Goal: Entertainment & Leisure: Browse casually

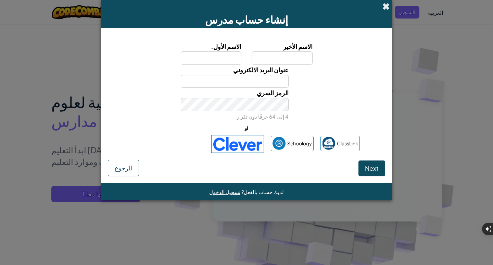
click at [386, 9] on span at bounding box center [386, 6] width 7 height 7
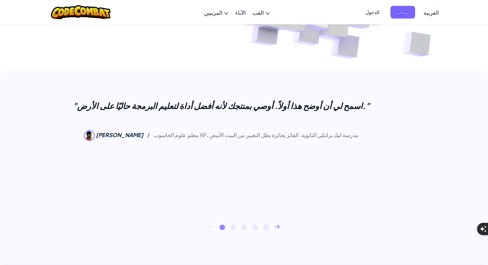
scroll to position [171, 0]
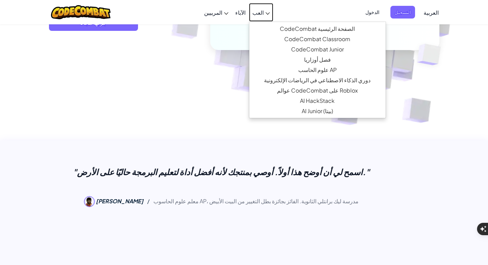
click at [264, 15] on span "العب" at bounding box center [257, 12] width 11 height 7
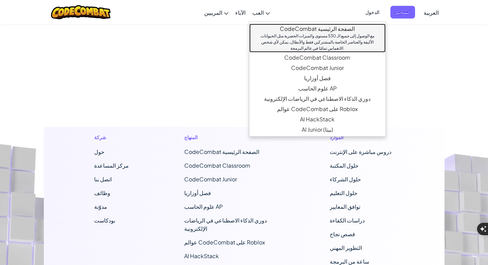
click at [276, 31] on link "CodeCombat الصفحة الرئيسية مع الوصول إلى جميع الـ 530 مستوى والميزات الحصرية مث…" at bounding box center [317, 38] width 136 height 29
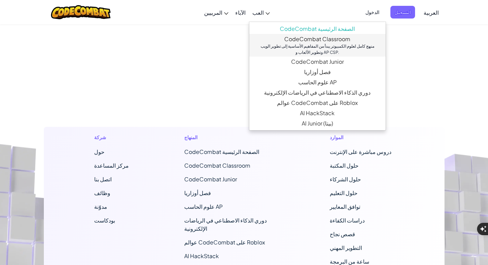
click at [310, 44] on div "منهج كامل لعلوم الكمبيوتر يبدأ من المفاهيم الأساسية إلى تطوير الويب وتطوير الأل…" at bounding box center [317, 49] width 123 height 12
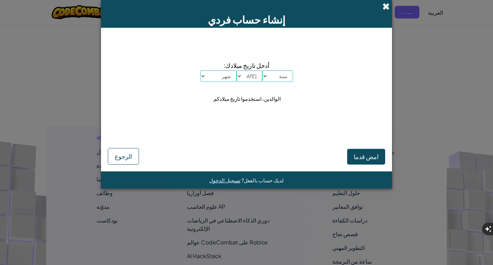
click at [387, 9] on span at bounding box center [386, 6] width 7 height 7
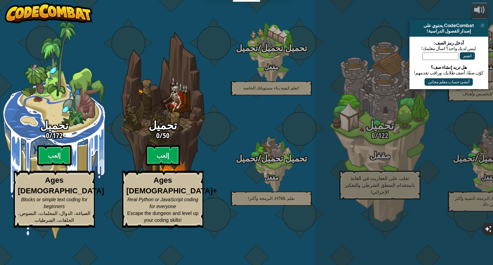
select select "ar"
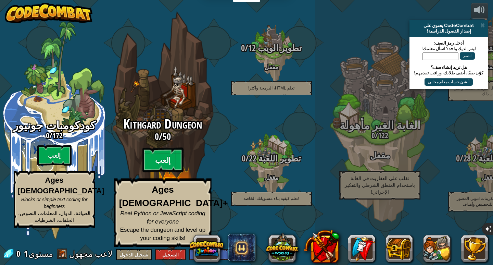
click at [150, 166] on btn "إلعب" at bounding box center [163, 160] width 41 height 25
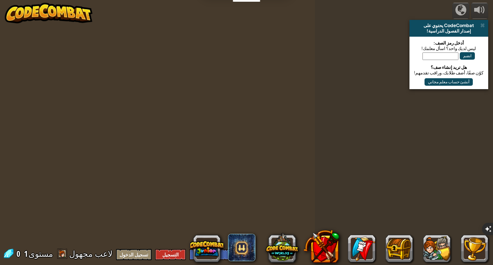
select select "ar"
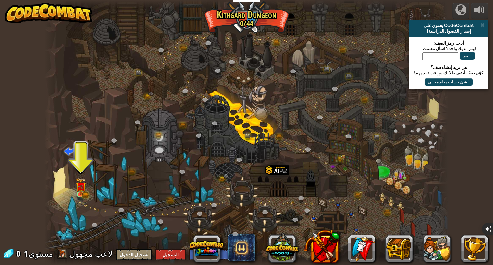
click at [67, 214] on div at bounding box center [246, 132] width 405 height 265
click at [76, 187] on img at bounding box center [80, 182] width 10 height 23
